Goal: Find specific page/section: Find specific page/section

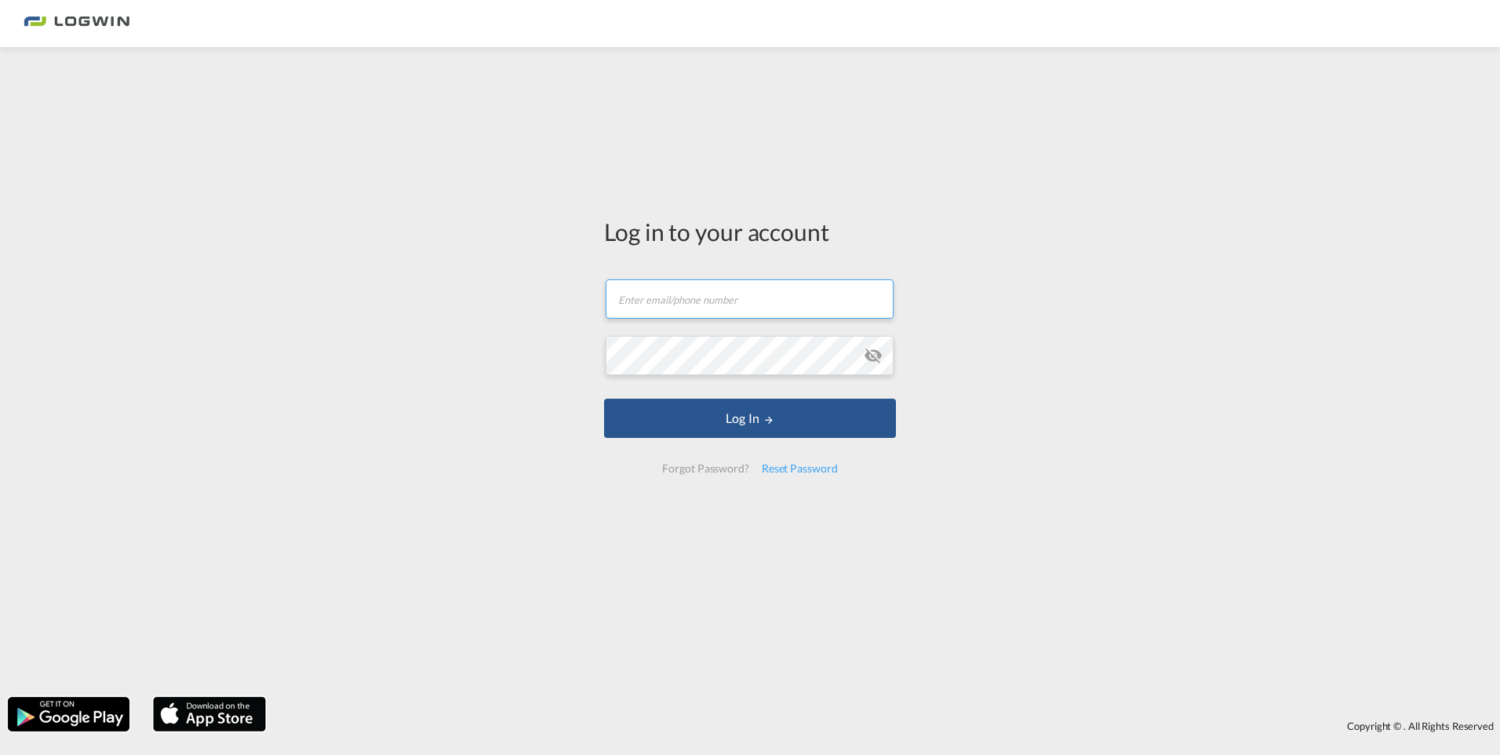
click at [733, 297] on input "text" at bounding box center [750, 298] width 288 height 39
paste input "[URL][DOMAIN_NAME]"
type input "[URL][DOMAIN_NAME]"
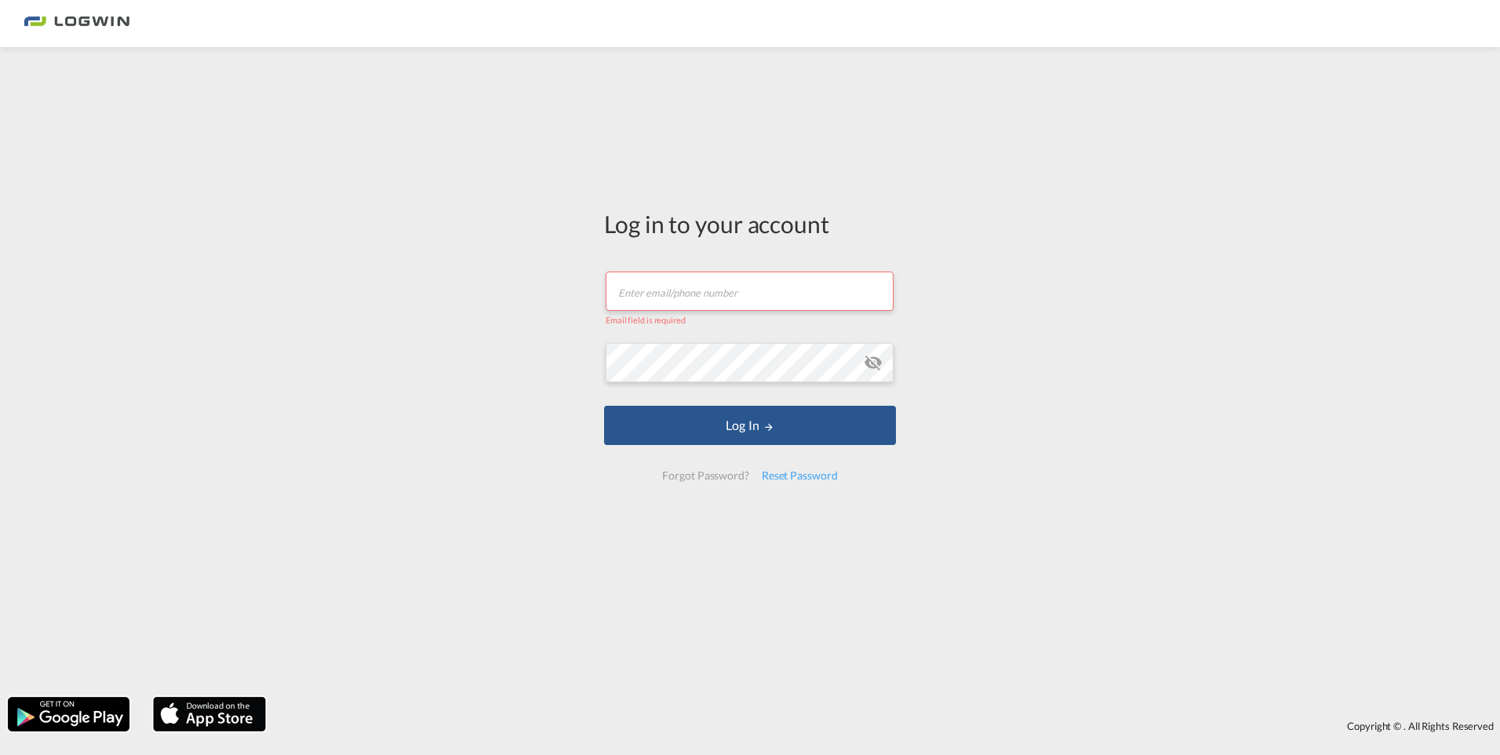
click at [632, 297] on input "text" at bounding box center [750, 290] width 288 height 39
paste input "[PERSON_NAME][EMAIL_ADDRESS][PERSON_NAME][DOMAIN_NAME]"
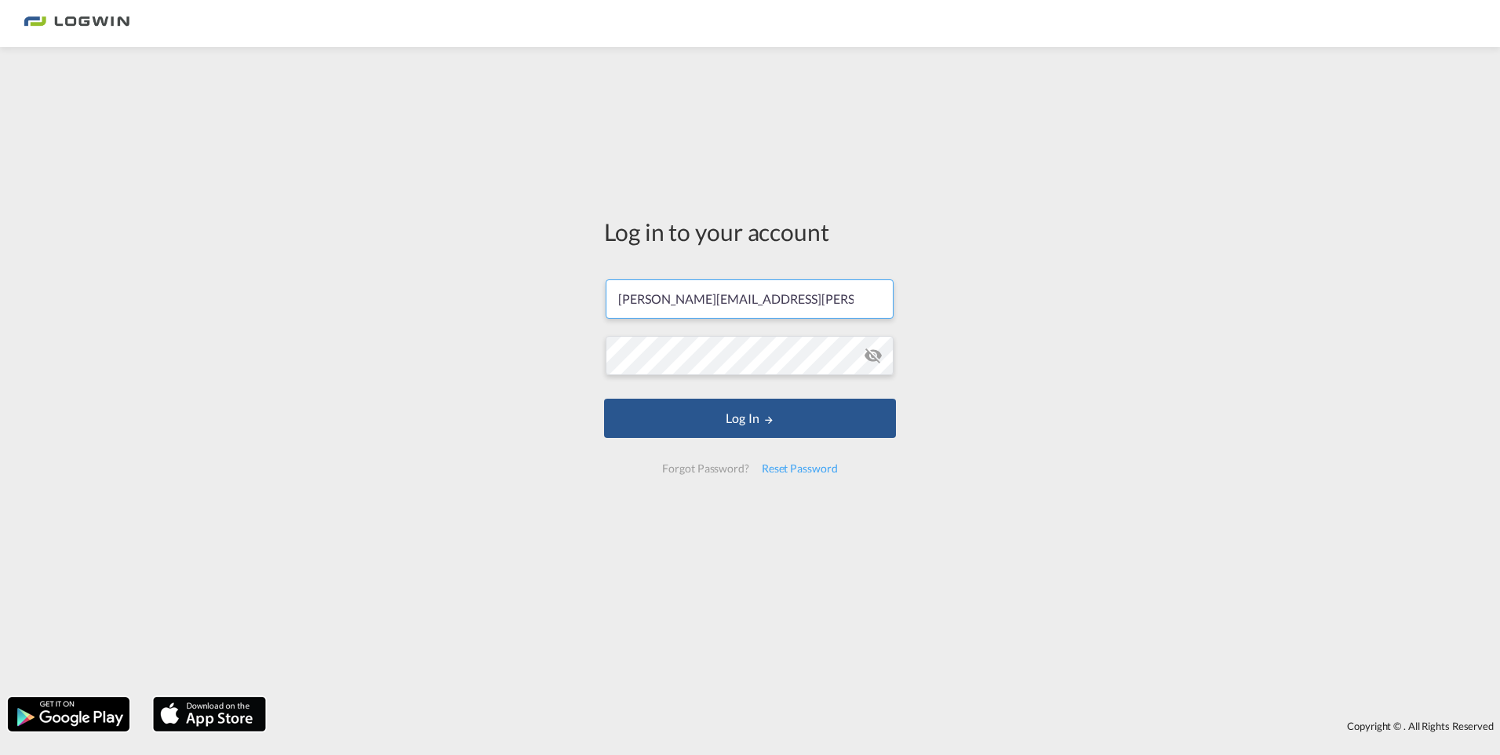
type input "[PERSON_NAME][EMAIL_ADDRESS][PERSON_NAME][DOMAIN_NAME]"
click at [697, 417] on button "Log In" at bounding box center [750, 418] width 292 height 39
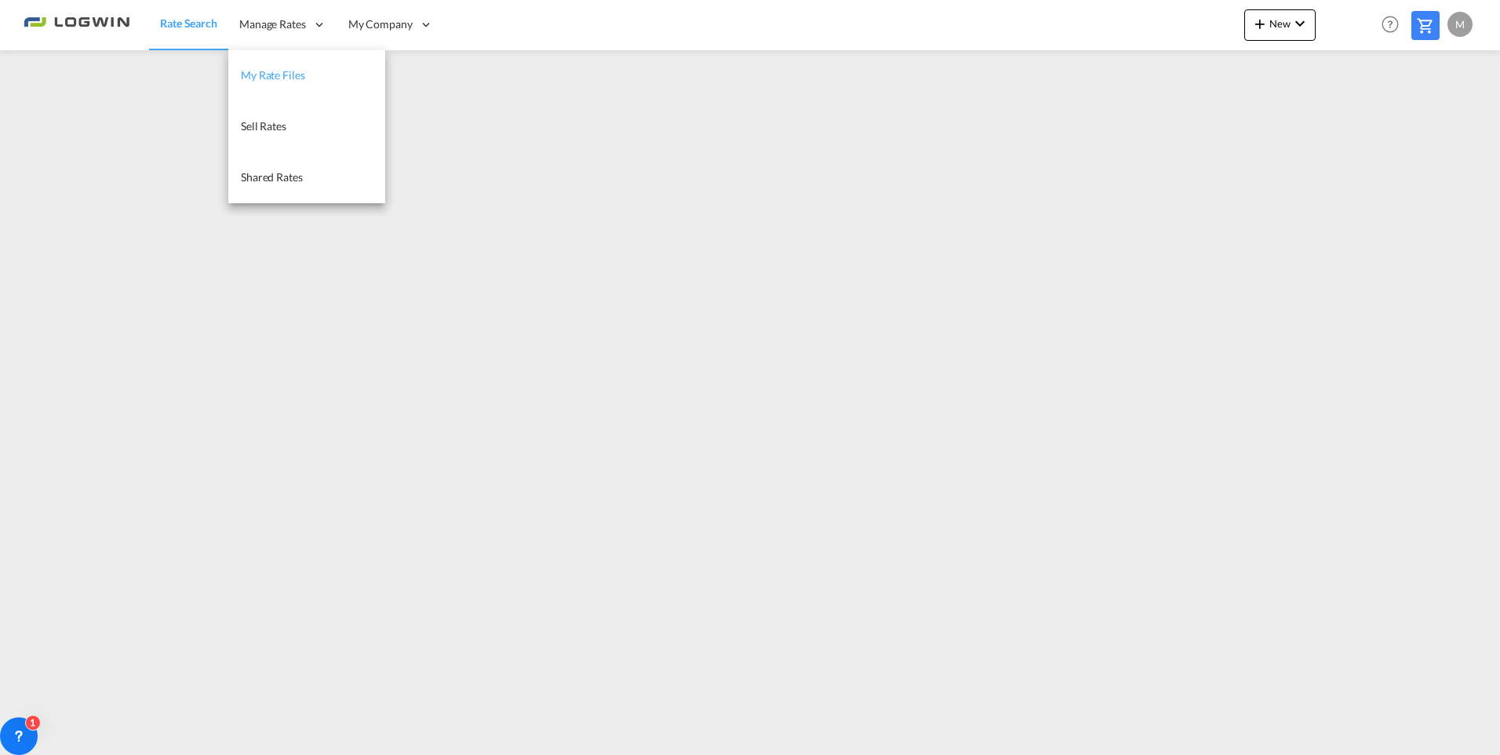
click at [284, 82] on span "My Rate Files" at bounding box center [273, 74] width 64 height 13
click at [284, 82] on span "My Rate Files" at bounding box center [272, 75] width 64 height 16
